Goal: Task Accomplishment & Management: Use online tool/utility

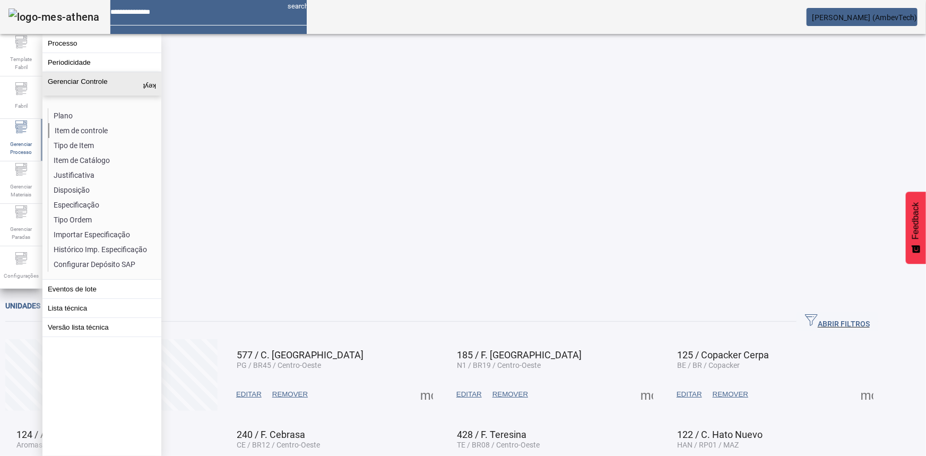
click at [88, 126] on li "Item de controle" at bounding box center [104, 130] width 112 height 15
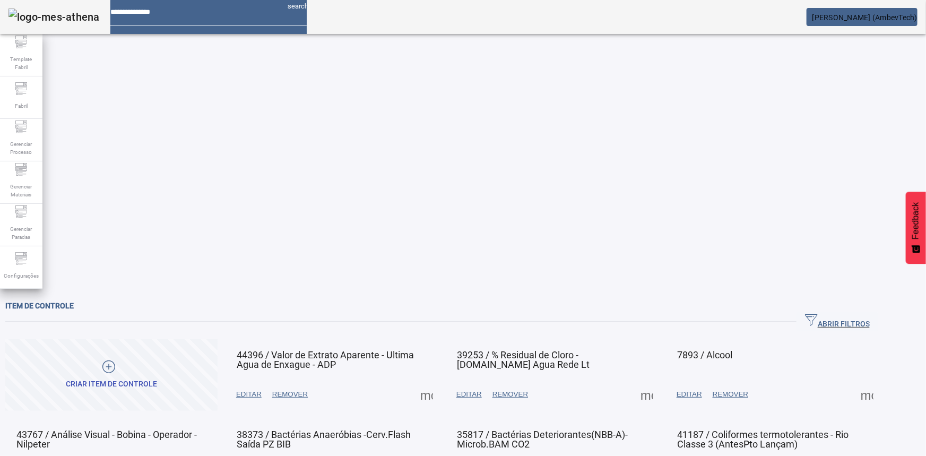
click at [848, 314] on span "ABRIR FILTROS" at bounding box center [837, 322] width 65 height 16
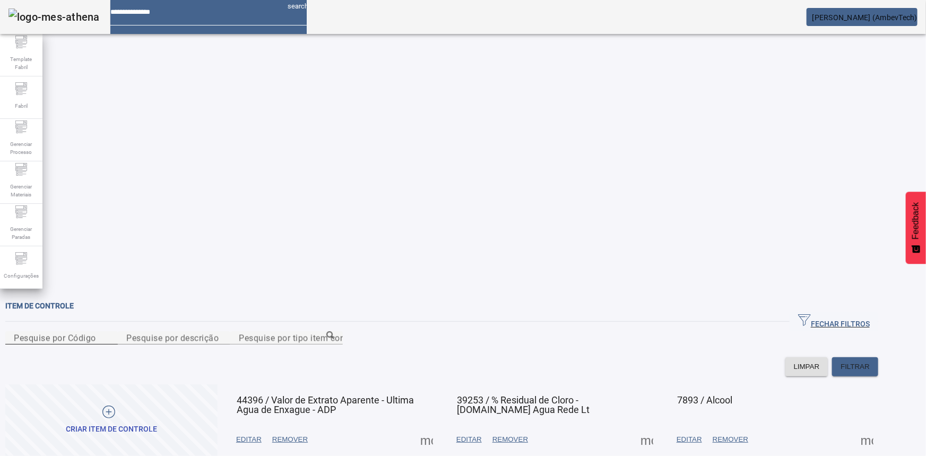
click at [90, 333] on mat-label "Pesquise por Código" at bounding box center [55, 338] width 82 height 10
click at [90, 332] on input "Pesquise por Código" at bounding box center [62, 338] width 96 height 13
paste input "*****"
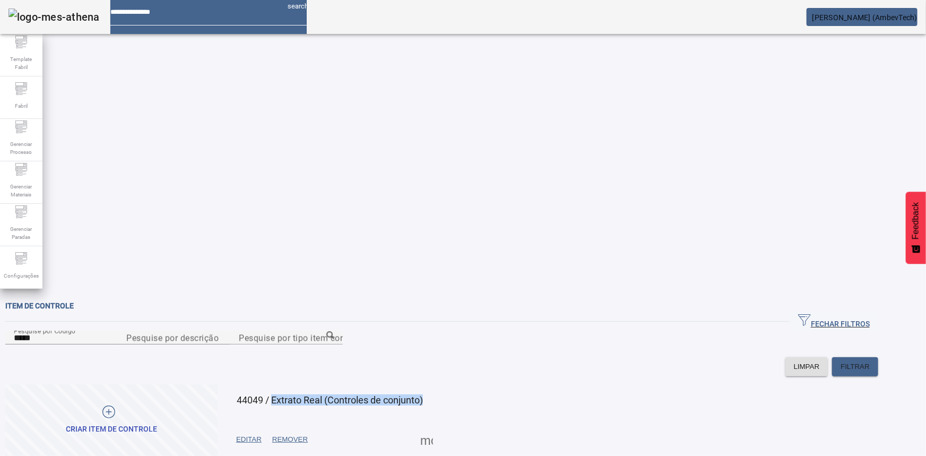
drag, startPoint x: 316, startPoint y: 202, endPoint x: 333, endPoint y: 210, distance: 19.2
click at [333, 395] on mat-card-title "44049 / Extrato Real (Controles de conjunto)" at bounding box center [330, 400] width 186 height 10
copy span "Extrato Real (Controles de conjunto)"
drag, startPoint x: 106, startPoint y: 99, endPoint x: -36, endPoint y: 81, distance: 142.8
click at [0, 81] on html "search [PERSON_NAME] (AmbevTech) Template Fabril Fabril Gerenciar Processo Gere…" at bounding box center [463, 228] width 926 height 456
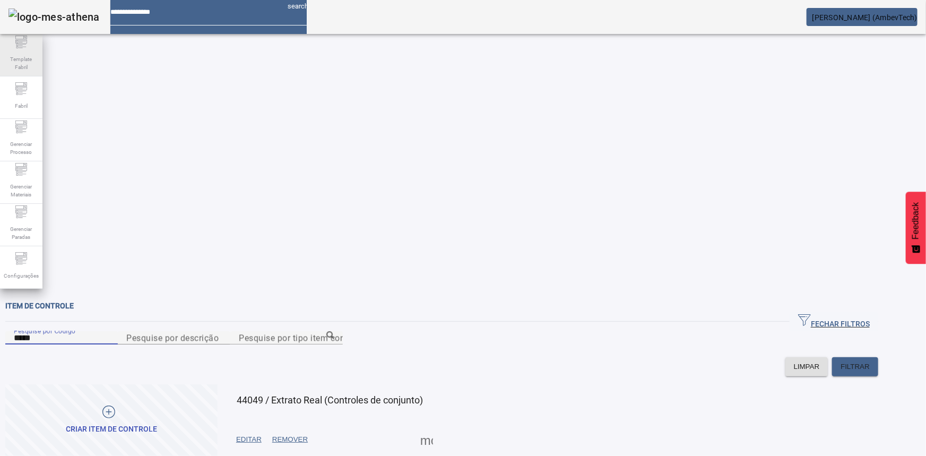
paste input
type input "*****"
click at [262, 434] on span "EDITAR" at bounding box center [248, 439] width 25 height 11
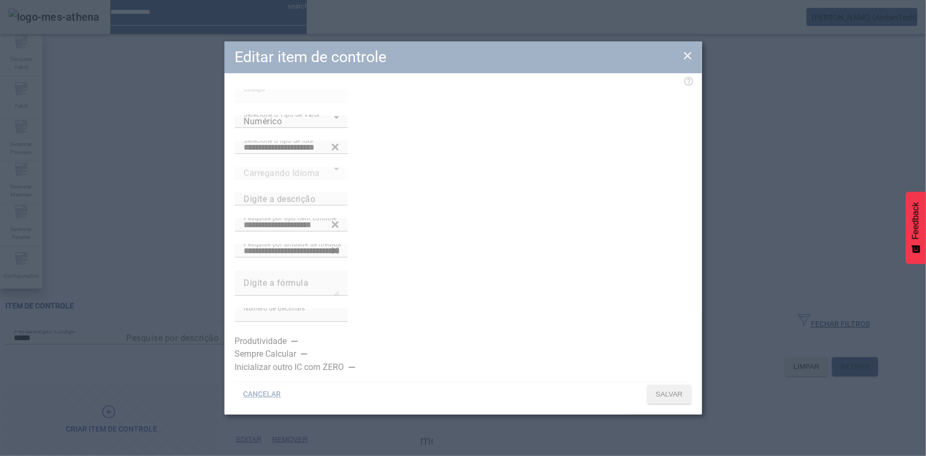
type input "**********"
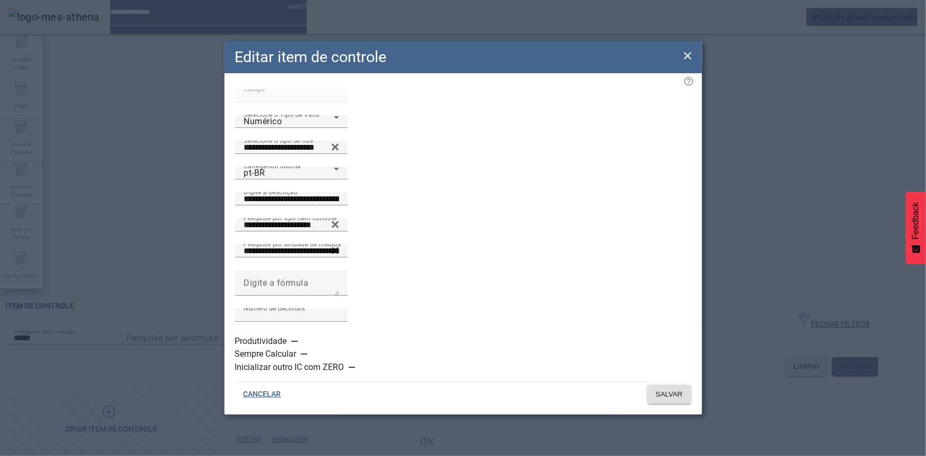
click at [688, 62] on icon at bounding box center [687, 55] width 13 height 13
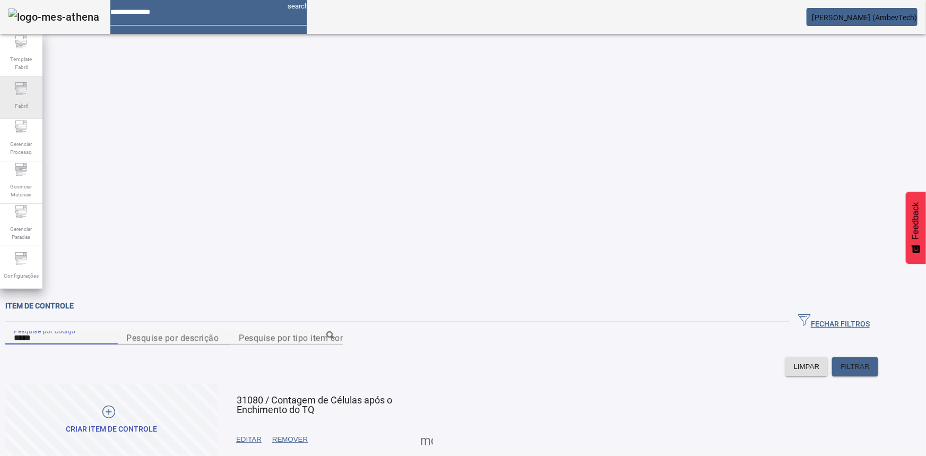
drag, startPoint x: 92, startPoint y: 101, endPoint x: 10, endPoint y: 99, distance: 82.3
click at [10, 99] on div "Template Fabril Fabril Gerenciar Processo Gerenciar Materiais Gerenciar Paradas…" at bounding box center [463, 228] width 926 height 456
paste input
drag, startPoint x: 138, startPoint y: 97, endPoint x: -161, endPoint y: 55, distance: 302.2
click at [0, 55] on html "search [PERSON_NAME] (AmbevTech) Template Fabril Fabril Gerenciar Processo Gere…" at bounding box center [463, 228] width 926 height 456
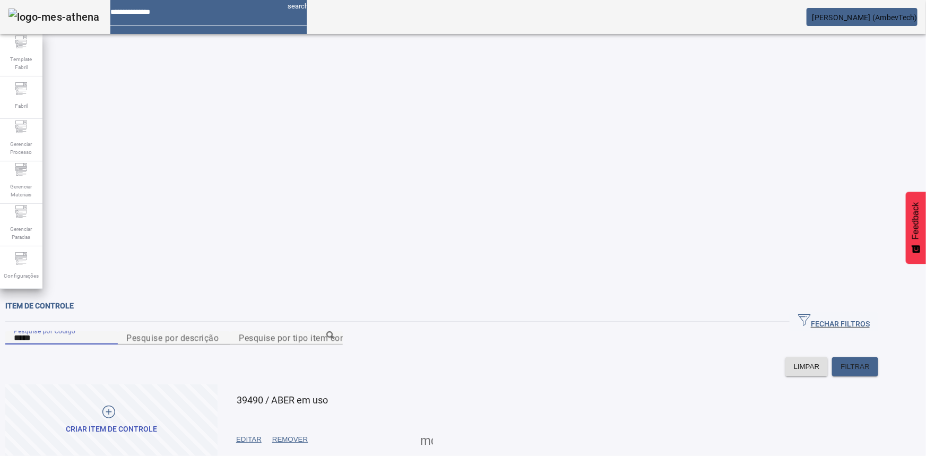
paste input
type input "*****"
drag, startPoint x: 377, startPoint y: 212, endPoint x: 316, endPoint y: 201, distance: 61.5
click at [316, 395] on mat-card-title "34625 / SO2 Final de Fermentação-Fermentação-Tal Qual" at bounding box center [332, 404] width 190 height 19
copy span "SO2 Final de Fermentação-Fermentação-Tal Qual"
